Goal: Task Accomplishment & Management: Use online tool/utility

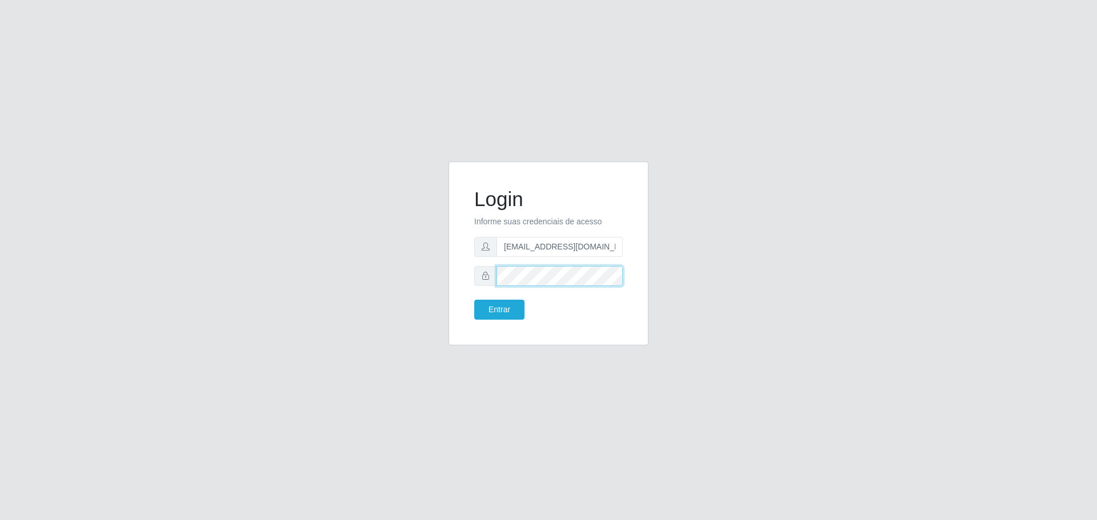
click at [474, 300] on button "Entrar" at bounding box center [499, 310] width 50 height 20
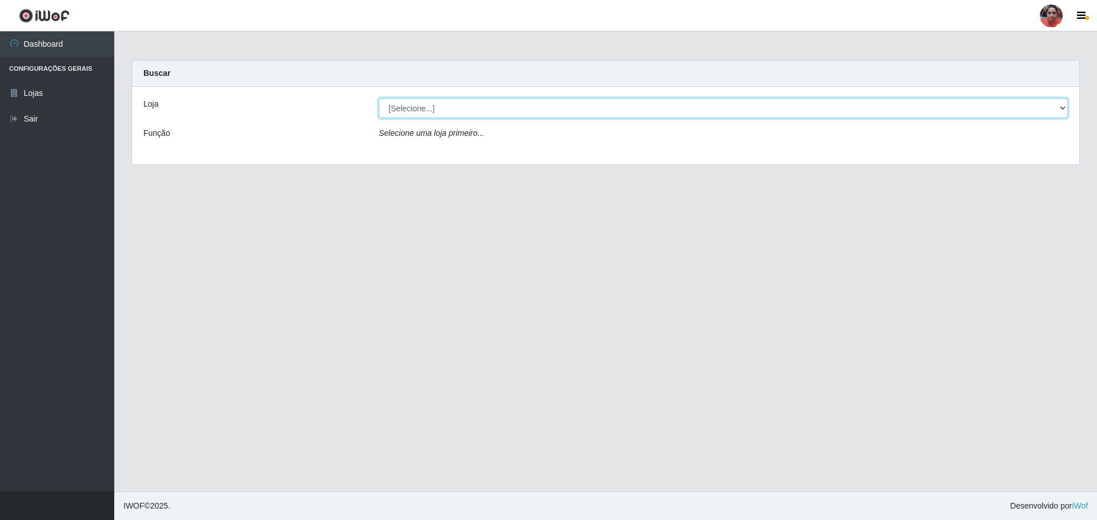
click at [459, 110] on select "[Selecione...] Mar Vermelho - Loja 05" at bounding box center [723, 108] width 689 height 20
select select "252"
click at [379, 98] on select "[Selecione...] Mar Vermelho - Loja 05" at bounding box center [723, 108] width 689 height 20
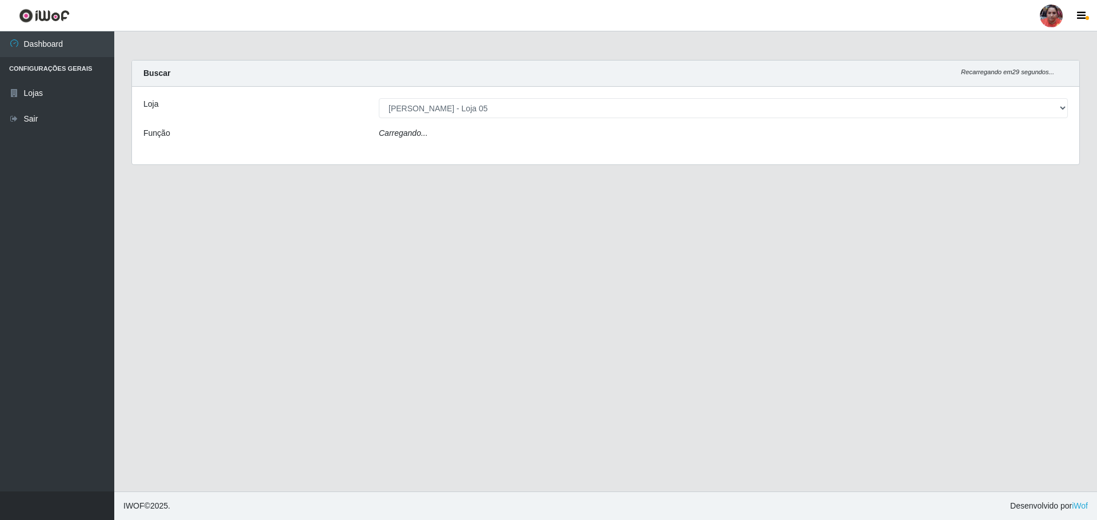
click at [452, 134] on div "Carregando..." at bounding box center [723, 135] width 706 height 17
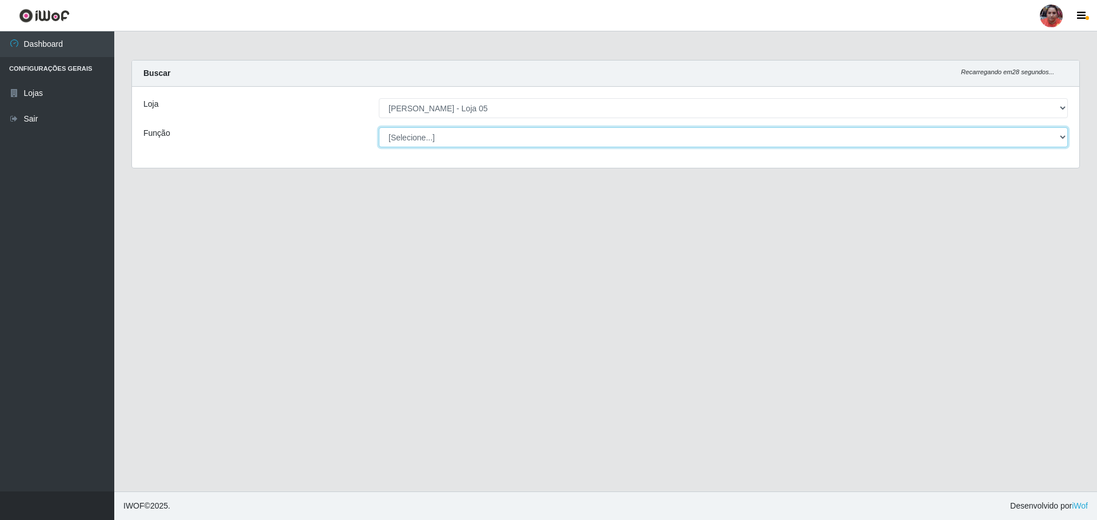
click at [453, 133] on select "[Selecione...] ASG ASG + ASG ++ Auxiliar de Depósito Auxiliar de Depósito + Aux…" at bounding box center [723, 137] width 689 height 20
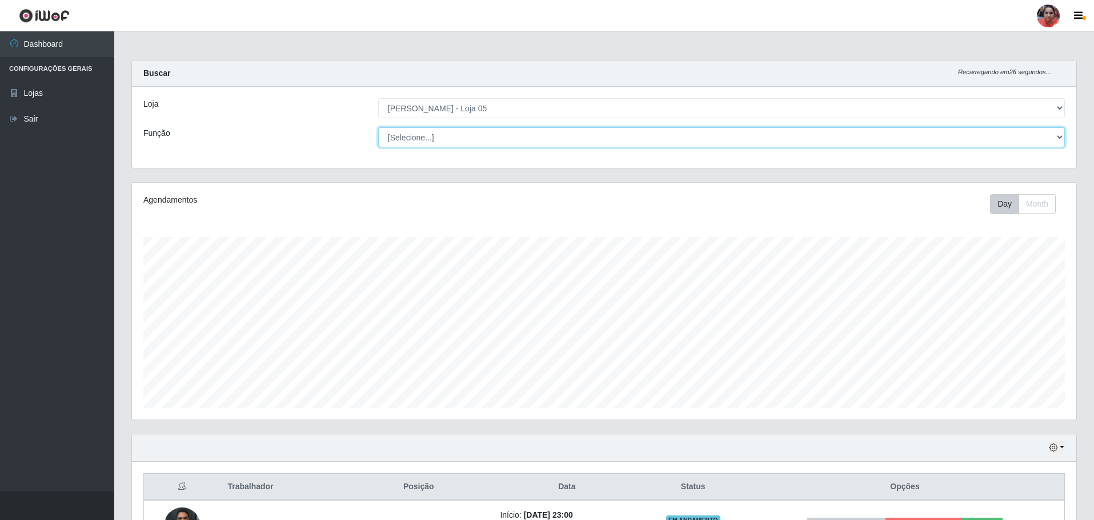
select select "22"
click at [378, 127] on select "[Selecione...] ASG ASG + ASG ++ Auxiliar de Depósito Auxiliar de Depósito + Aux…" at bounding box center [721, 137] width 687 height 20
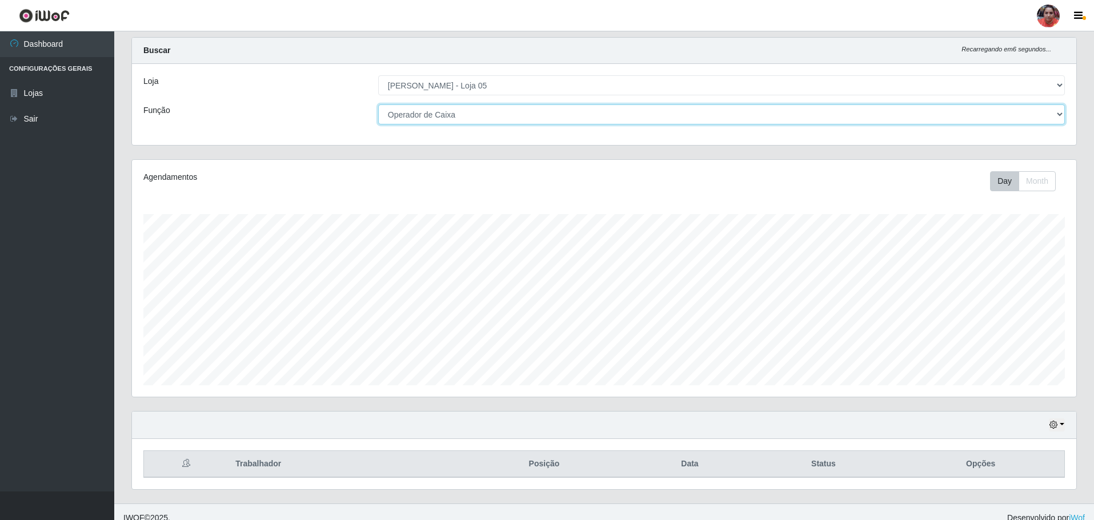
scroll to position [35, 0]
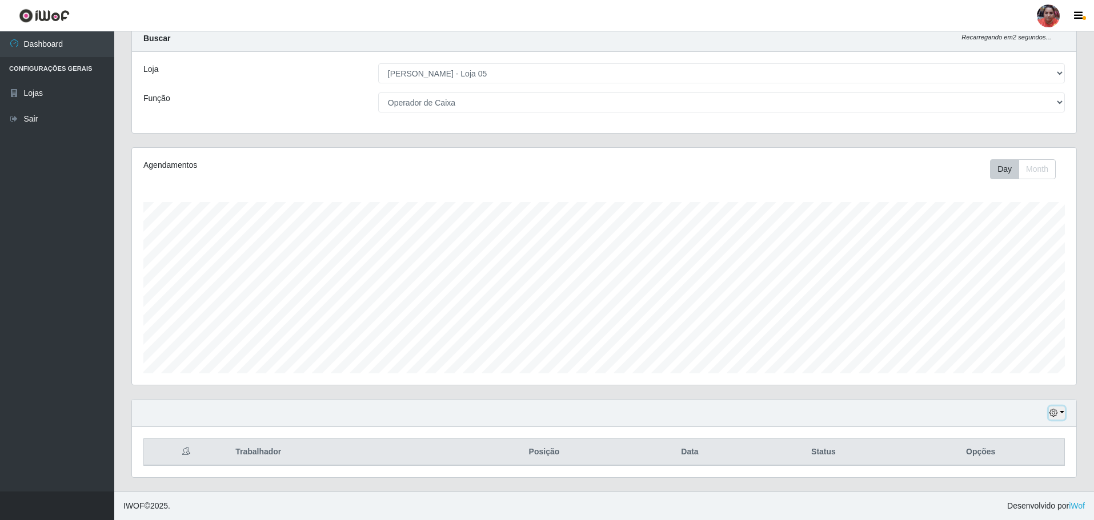
click at [1058, 412] on button "button" at bounding box center [1057, 413] width 16 height 13
click at [1020, 348] on button "3 dias" at bounding box center [1019, 347] width 90 height 24
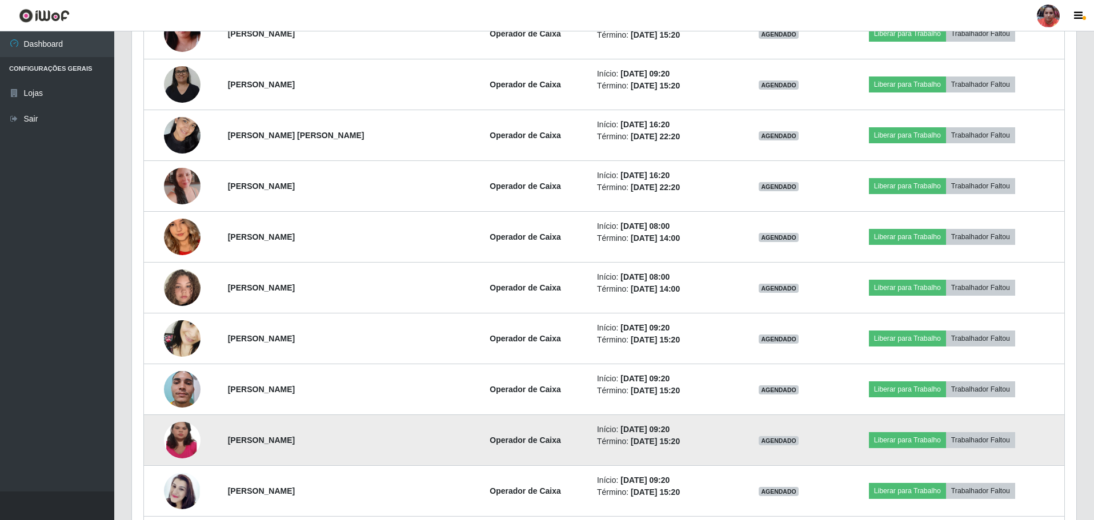
scroll to position [1128, 0]
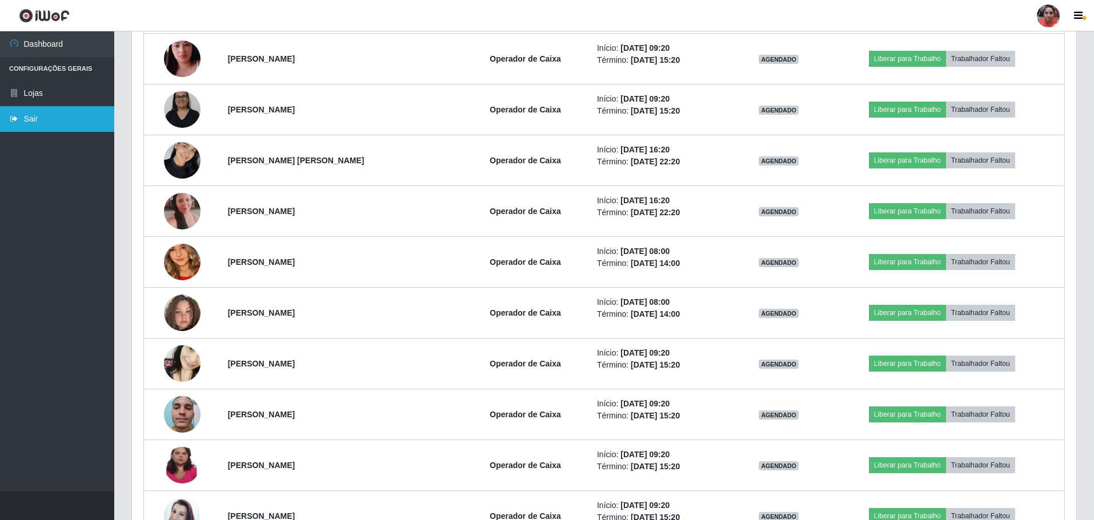
click at [30, 117] on link "Sair" at bounding box center [57, 119] width 114 height 26
